Goal: Navigation & Orientation: Find specific page/section

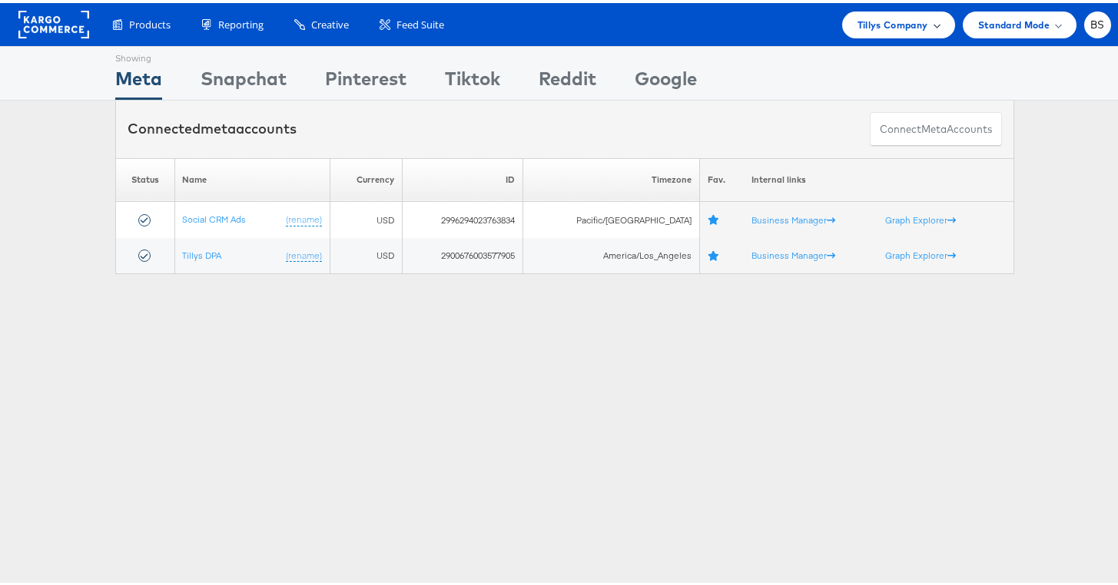
click at [897, 21] on span "Tillys Company" at bounding box center [892, 22] width 71 height 16
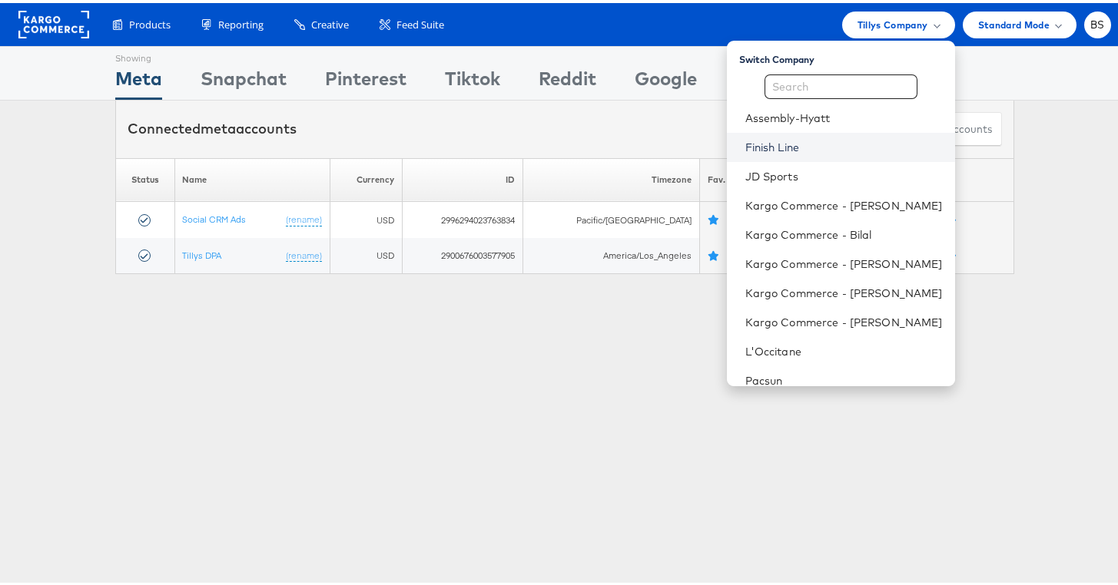
click at [785, 150] on link "Finish Line" at bounding box center [843, 144] width 197 height 15
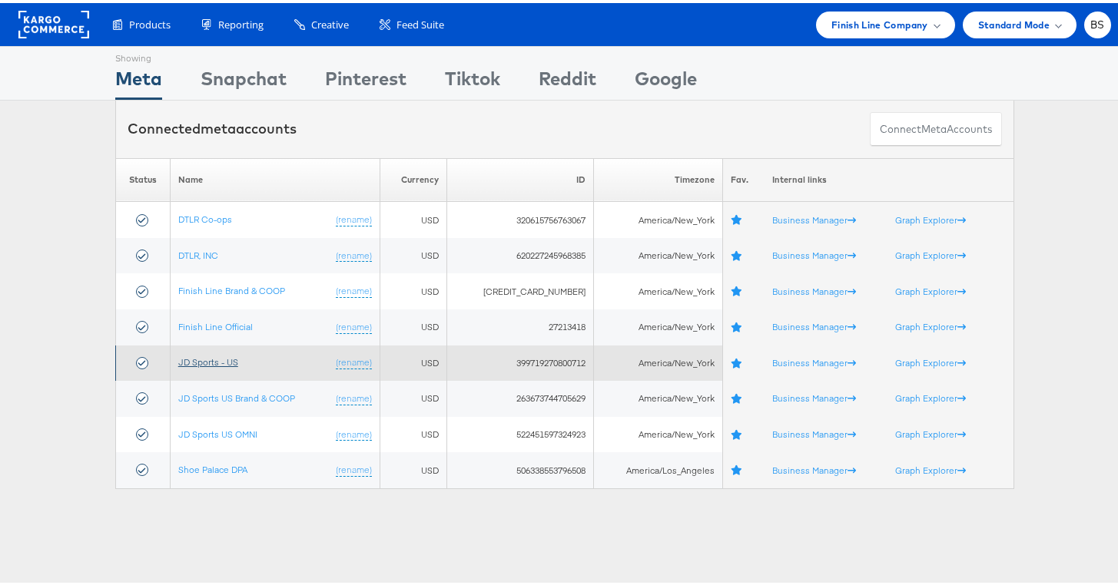
click at [214, 361] on link "JD Sports - US" at bounding box center [208, 359] width 60 height 12
